Goal: Information Seeking & Learning: Understand process/instructions

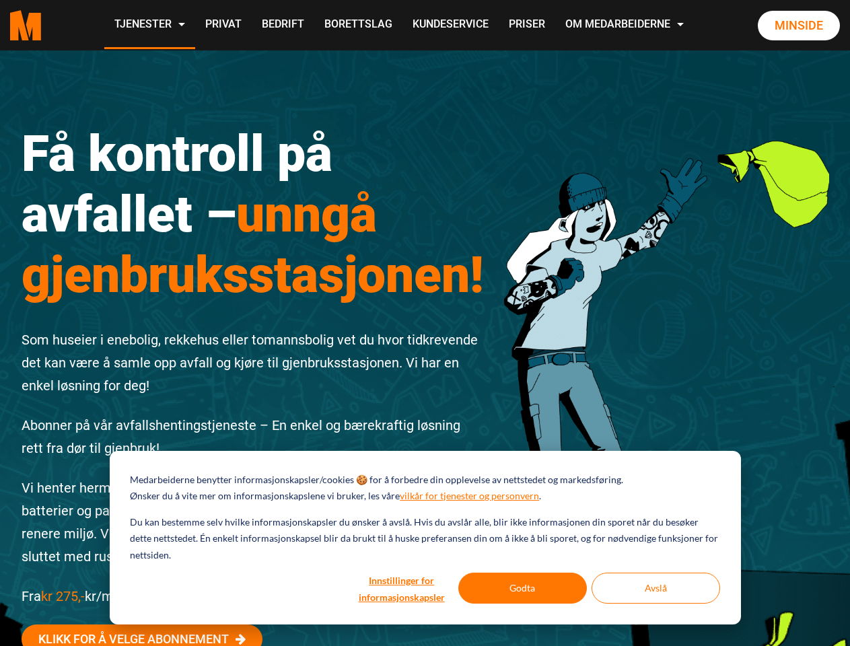
click at [425, 323] on div "Få kontroll på avfallet – unngå gjenbruksstasjonen! Som huseier i enebolig, rek…" at bounding box center [252, 421] width 483 height 657
click at [402, 588] on button "Innstillinger for informasjonskapsler" at bounding box center [402, 588] width 104 height 31
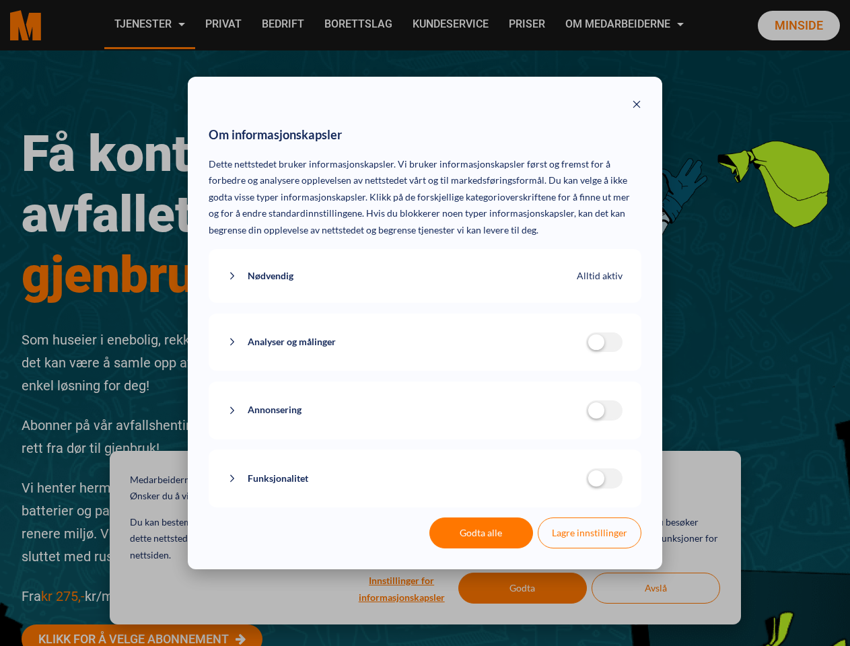
click at [523, 588] on div "Om informasjonskapsler Dette nettstedet bruker informasjonskapsler. Vi bruker i…" at bounding box center [425, 323] width 850 height 646
click at [655, 588] on div "Om informasjonskapsler Dette nettstedet bruker informasjonskapsler. Vi bruker i…" at bounding box center [425, 323] width 850 height 646
click at [149, 25] on div "Om informasjonskapsler Dette nettstedet bruker informasjonskapsler. Vi bruker i…" at bounding box center [425, 323] width 850 height 646
click at [626, 25] on div "Om informasjonskapsler Dette nettstedet bruker informasjonskapsler. Vi bruker i…" at bounding box center [425, 323] width 850 height 646
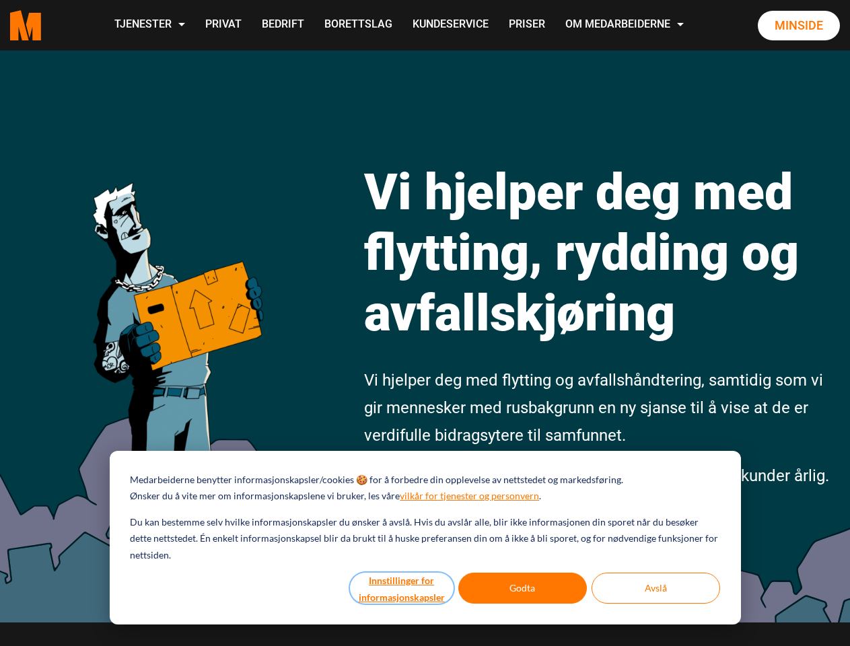
click at [402, 588] on button "Innstillinger for informasjonskapsler" at bounding box center [402, 588] width 104 height 31
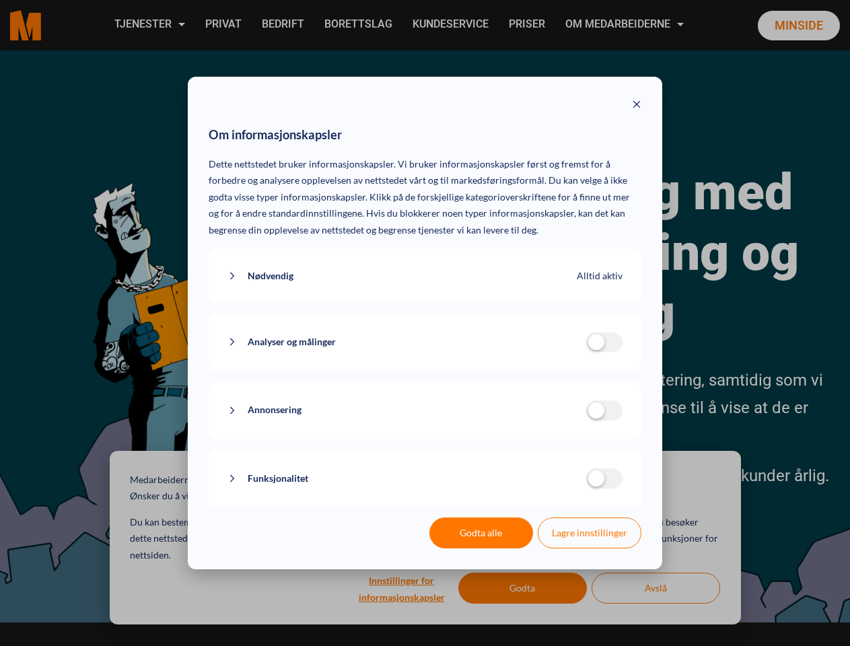
click at [523, 588] on div "Om informasjonskapsler Dette nettstedet bruker informasjonskapsler. Vi bruker i…" at bounding box center [425, 323] width 850 height 646
click at [655, 588] on div "Om informasjonskapsler Dette nettstedet bruker informasjonskapsler. Vi bruker i…" at bounding box center [425, 323] width 850 height 646
click at [149, 25] on div "Om informasjonskapsler Dette nettstedet bruker informasjonskapsler. Vi bruker i…" at bounding box center [425, 323] width 850 height 646
click at [626, 25] on div "Om informasjonskapsler Dette nettstedet bruker informasjonskapsler. Vi bruker i…" at bounding box center [425, 323] width 850 height 646
